Goal: Task Accomplishment & Management: Manage account settings

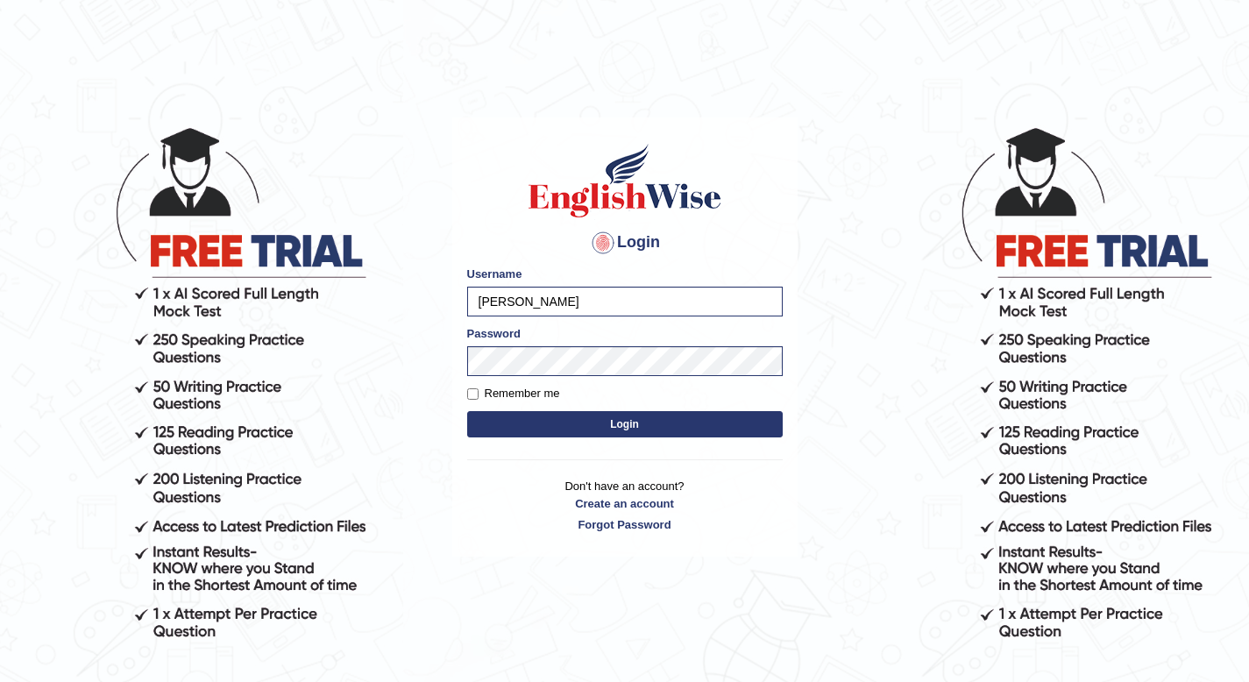
click at [568, 424] on button "Login" at bounding box center [624, 424] width 315 height 26
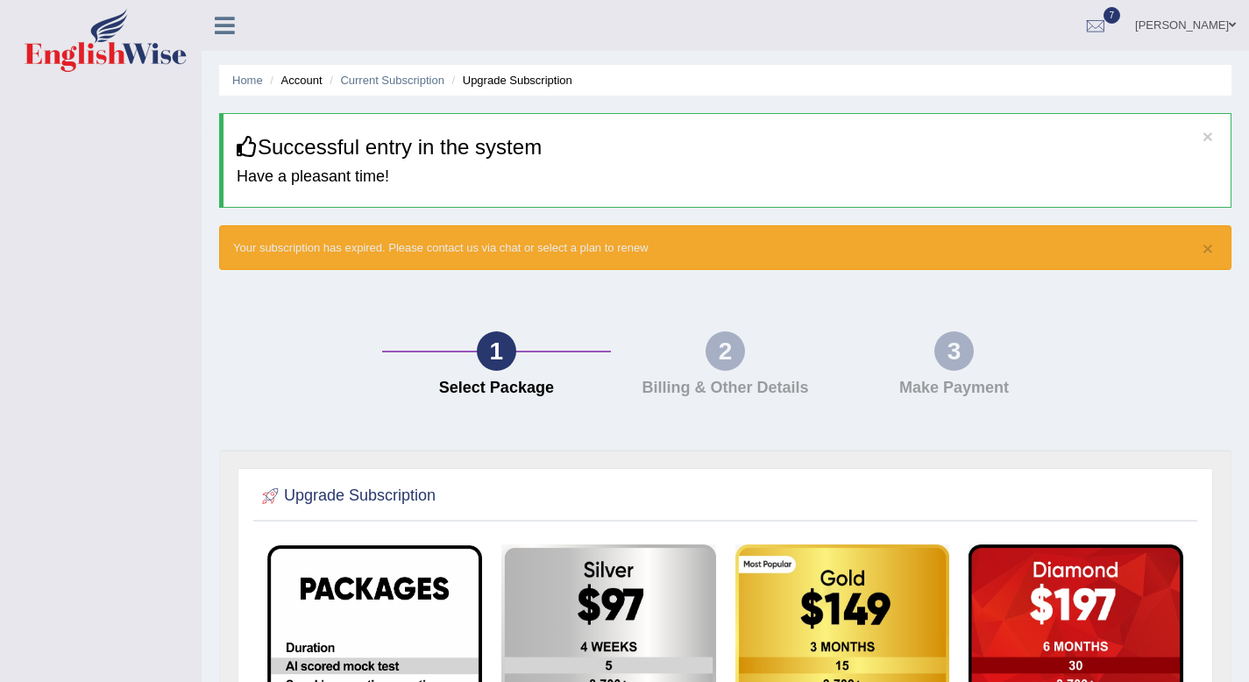
click at [294, 83] on li "Account" at bounding box center [294, 80] width 56 height 17
click at [270, 79] on li "Account" at bounding box center [294, 80] width 56 height 17
click at [263, 79] on ul "Home Account Current Subscription Upgrade Subscription" at bounding box center [725, 80] width 1012 height 31
click at [247, 82] on link "Home" at bounding box center [247, 80] width 31 height 13
